Goal: Task Accomplishment & Management: Complete application form

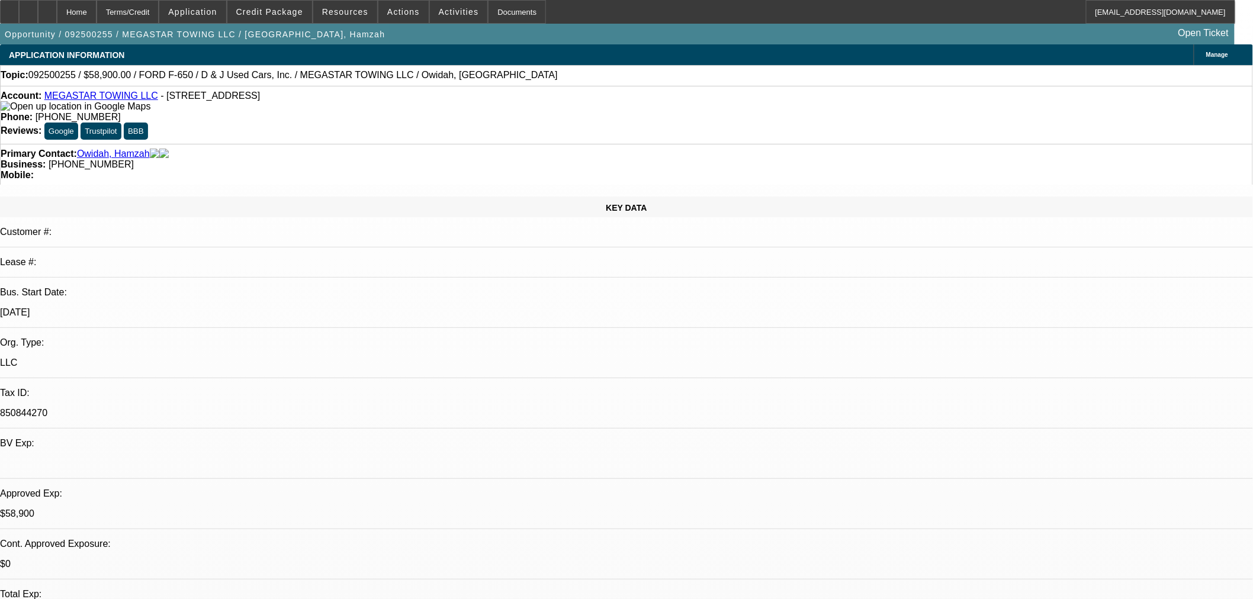
select select "0.15"
select select "2"
select select "0.1"
select select "4"
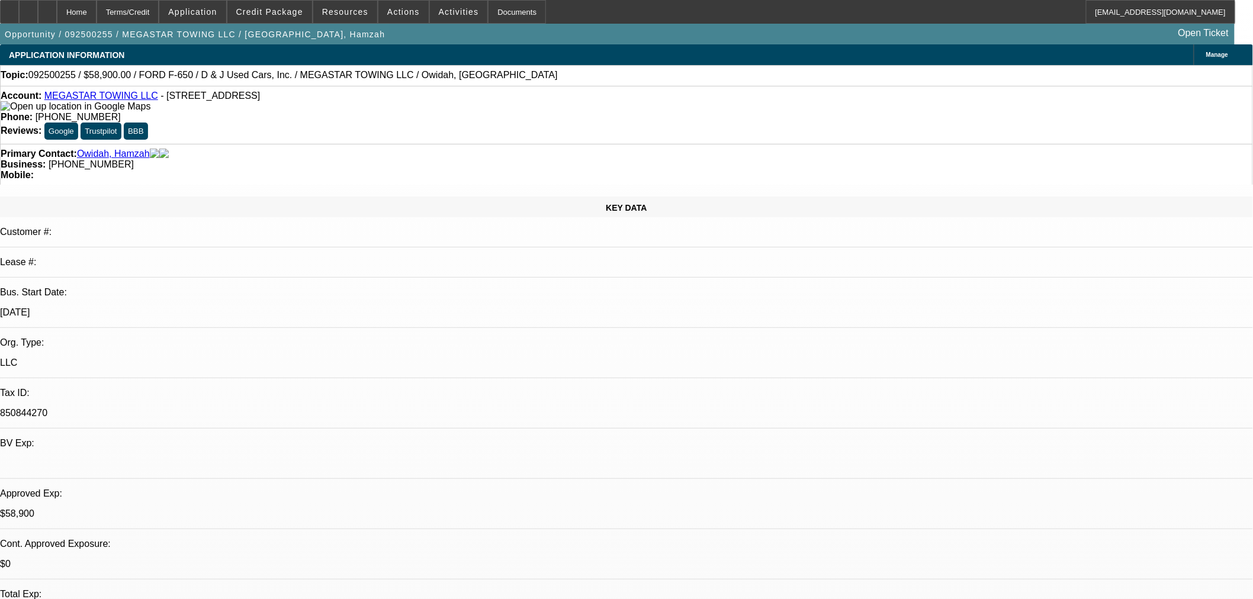
select select "0"
select select "0.1"
select select "4"
select select "0"
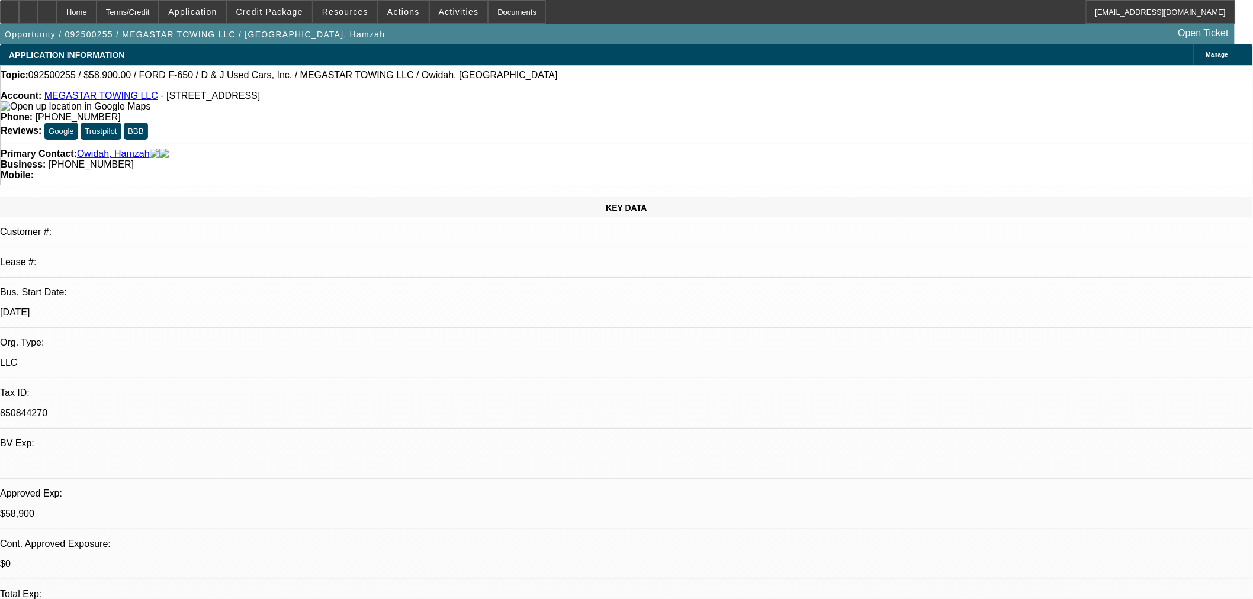
select select "2"
select select "0.1"
select select "4"
select select "0"
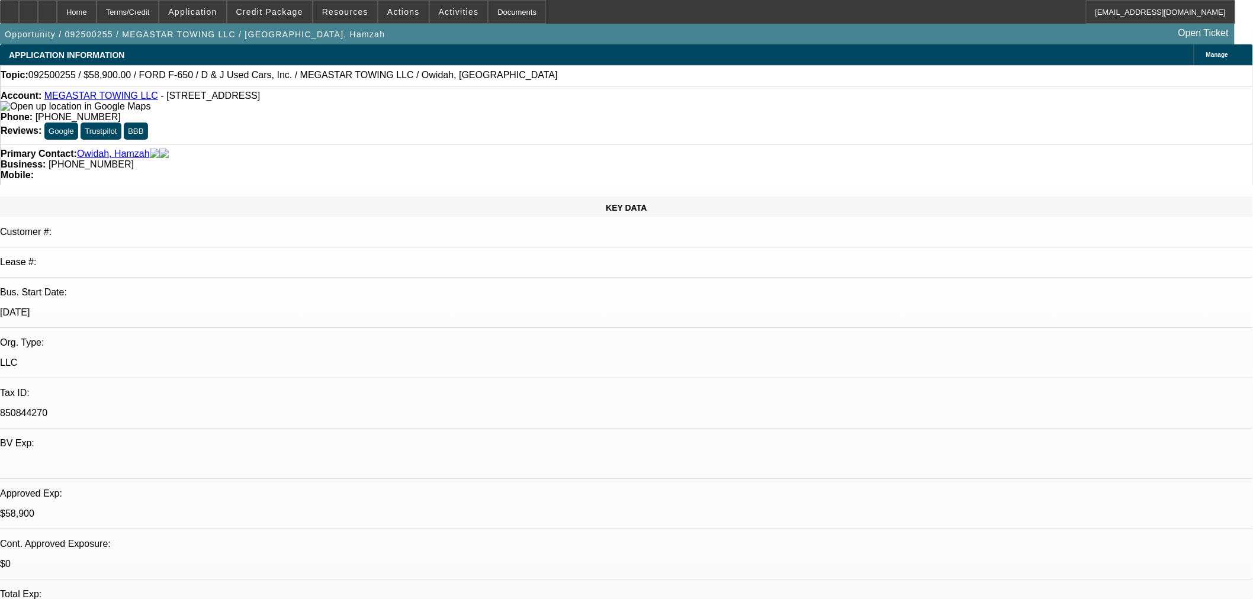
select select "2"
select select "0.1"
select select "4"
